Goal: Information Seeking & Learning: Check status

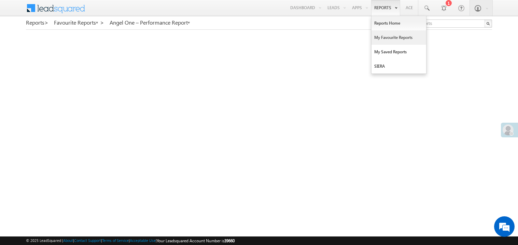
click at [380, 38] on link "My Favourite Reports" at bounding box center [399, 37] width 55 height 14
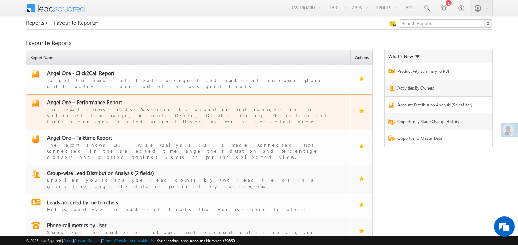
click at [97, 106] on div "The report shows Leads Assigned by automation and managers in the selected time…" at bounding box center [192, 115] width 291 height 19
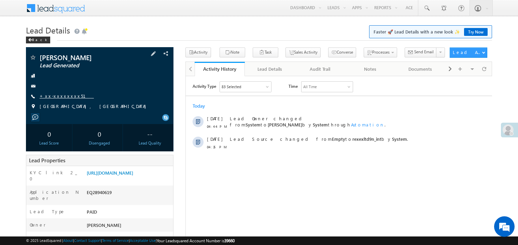
click at [65, 97] on link "+xx-xxxxxxxx51" at bounding box center [67, 96] width 54 height 6
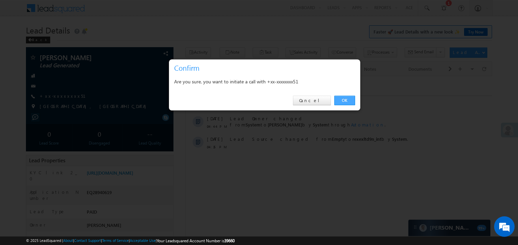
click at [346, 101] on link "OK" at bounding box center [345, 101] width 21 height 10
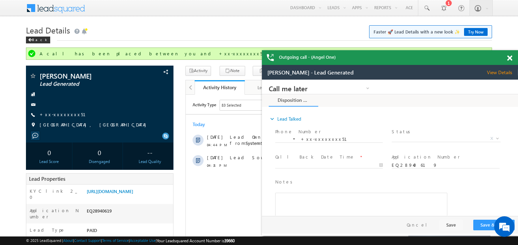
click at [509, 61] on span at bounding box center [510, 58] width 5 height 6
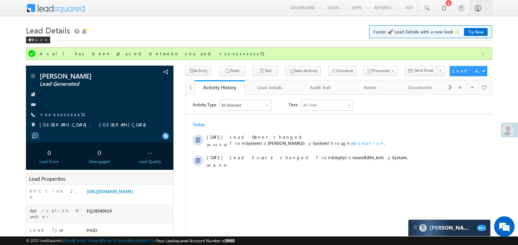
click at [318, 110] on div "All Time" at bounding box center [326, 105] width 51 height 10
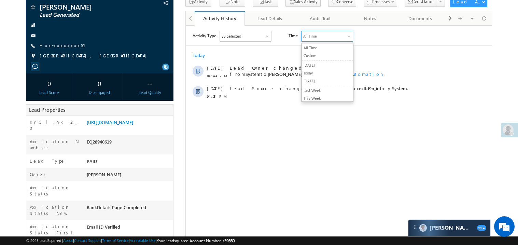
scroll to position [95, 0]
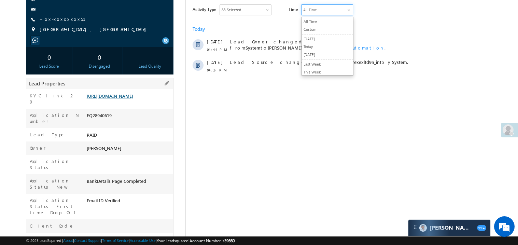
click at [133, 99] on link "https://angelbroking1-pk3em7sa.customui-test.leadsquared.com?leadId=07520a11-e5…" at bounding box center [110, 96] width 46 height 6
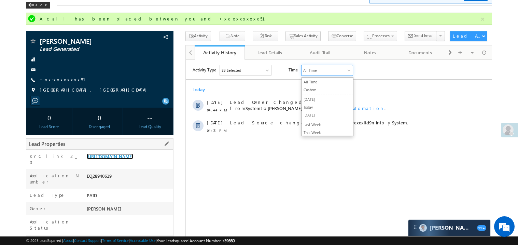
scroll to position [0, 0]
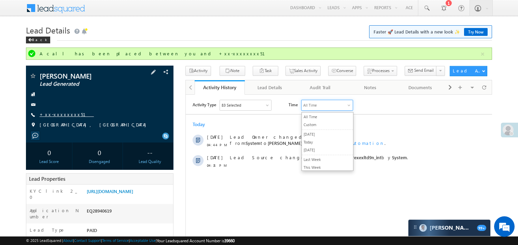
click at [60, 115] on link "+xx-xxxxxxxx51" at bounding box center [67, 114] width 54 height 6
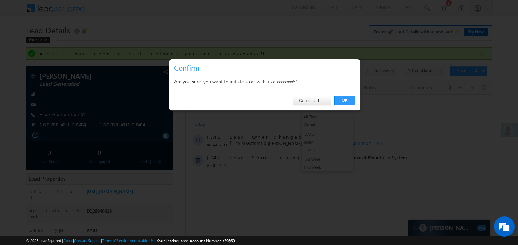
click at [319, 177] on div at bounding box center [259, 122] width 518 height 245
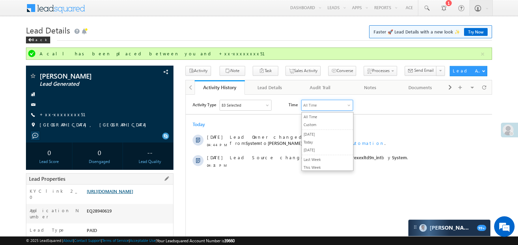
click at [133, 194] on link "https://angelbroking1-pk3em7sa.customui-test.leadsquared.com?leadId=07520a11-e5…" at bounding box center [110, 191] width 46 height 6
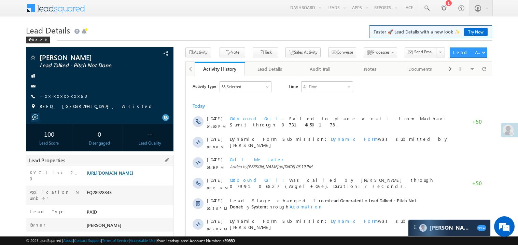
click at [132, 176] on link "[URL][DOMAIN_NAME]" at bounding box center [110, 173] width 46 height 6
